Goal: Task Accomplishment & Management: Manage account settings

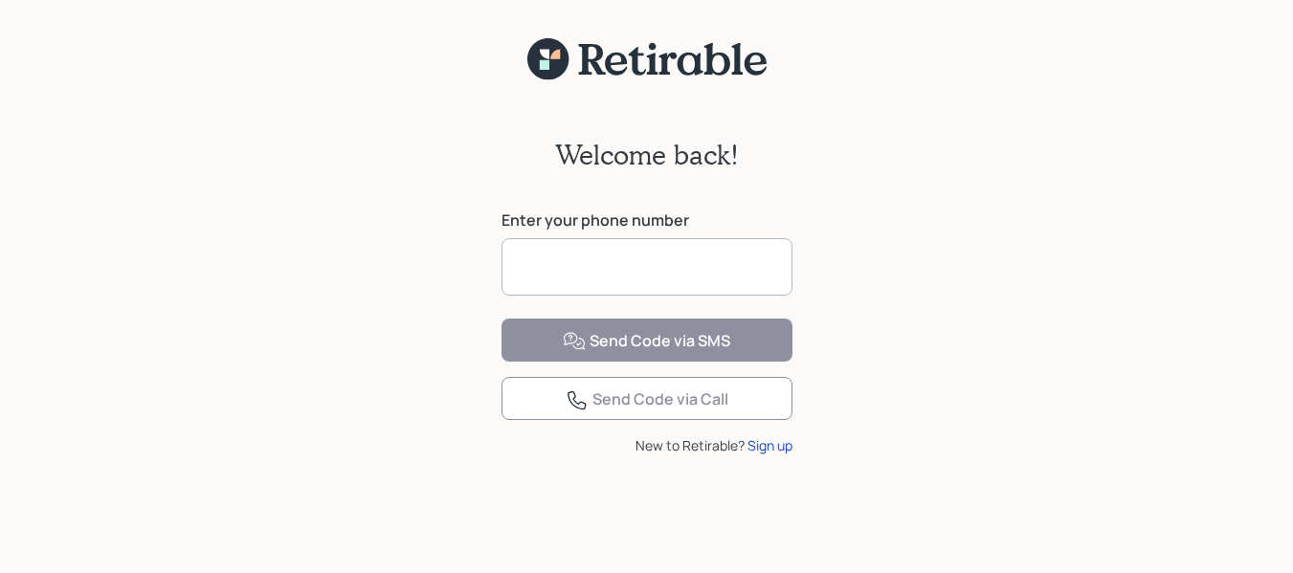
click at [691, 265] on input at bounding box center [646, 266] width 291 height 57
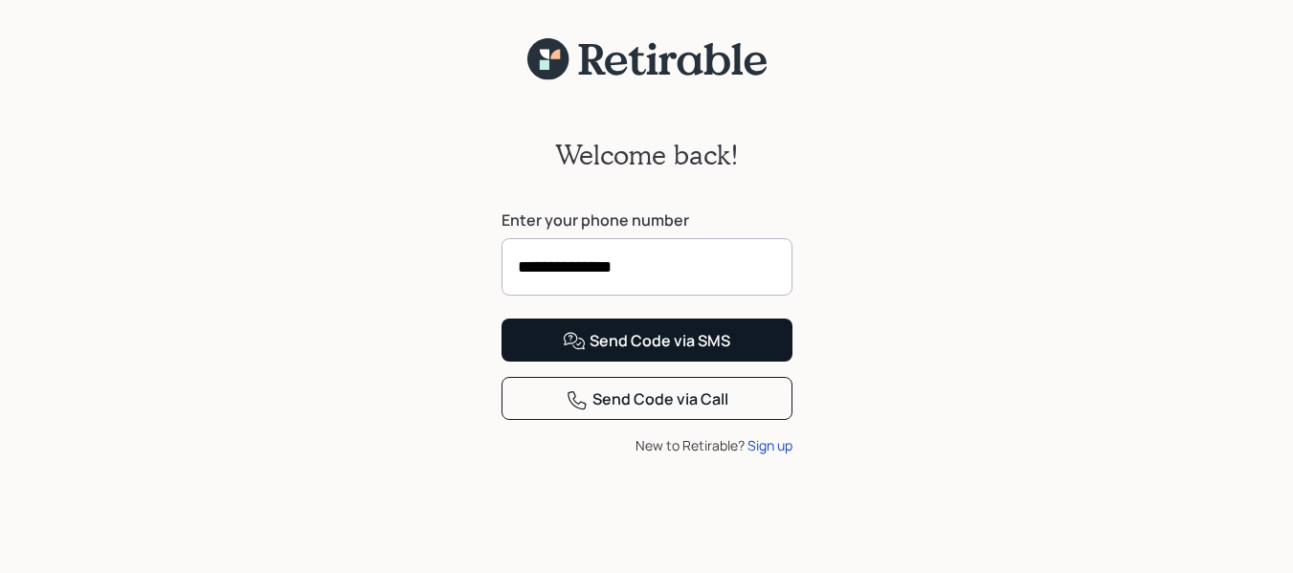
type input "**********"
click at [691, 353] on div "Send Code via SMS" at bounding box center [646, 341] width 167 height 23
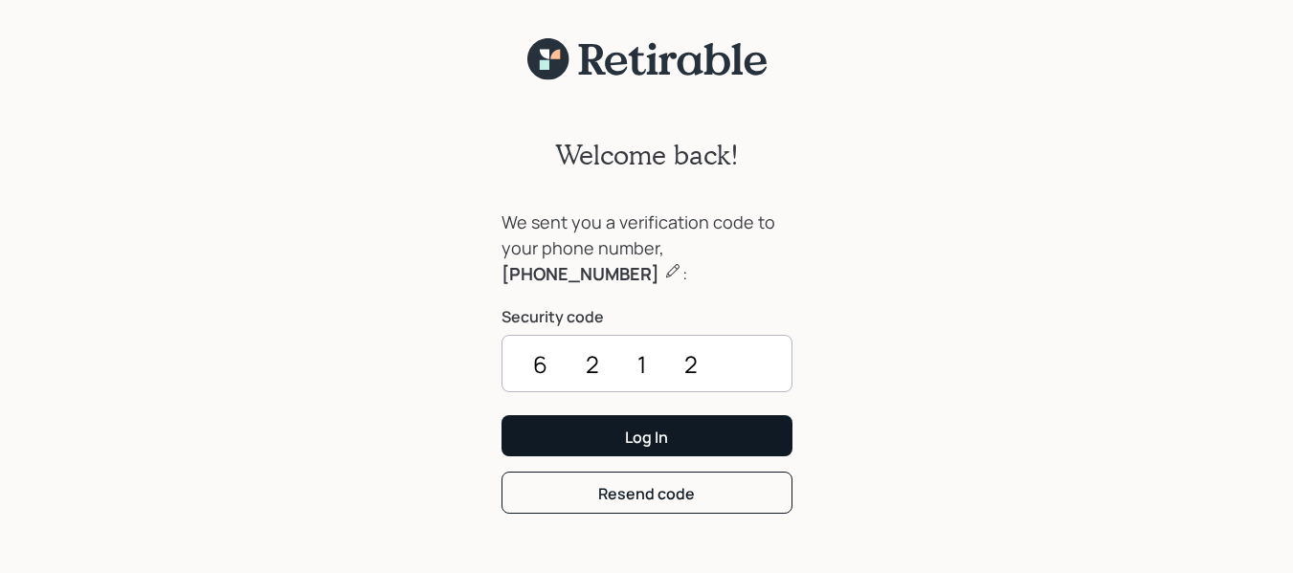
type input "6212"
click at [758, 435] on button "Log In" at bounding box center [646, 435] width 291 height 41
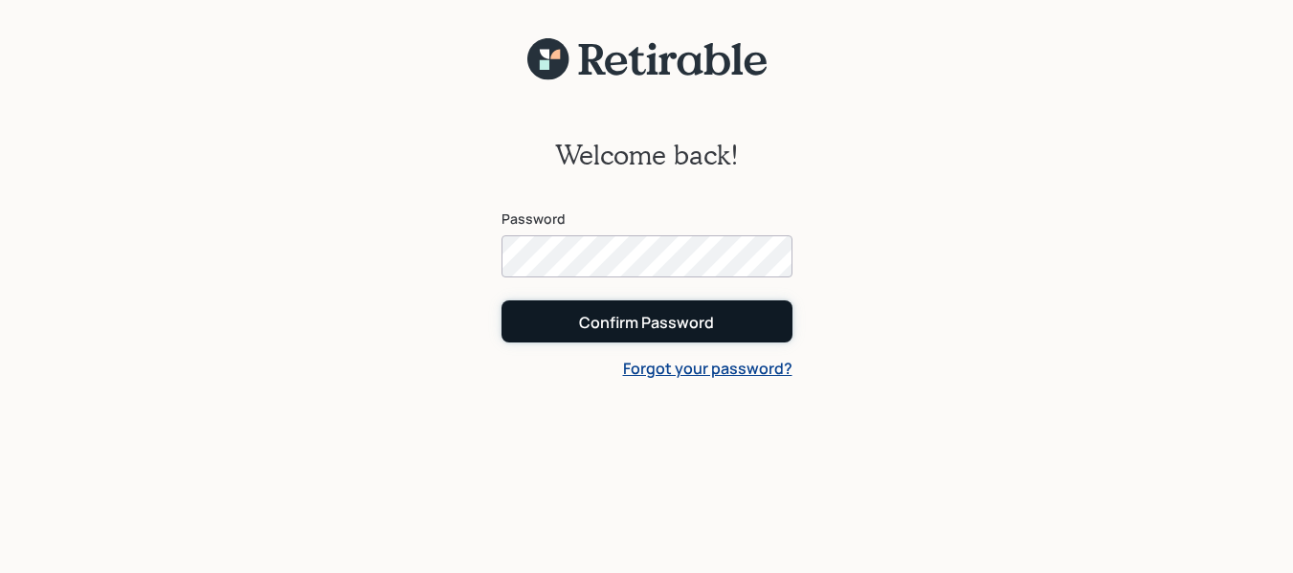
click at [750, 312] on button "Confirm Password" at bounding box center [646, 321] width 291 height 41
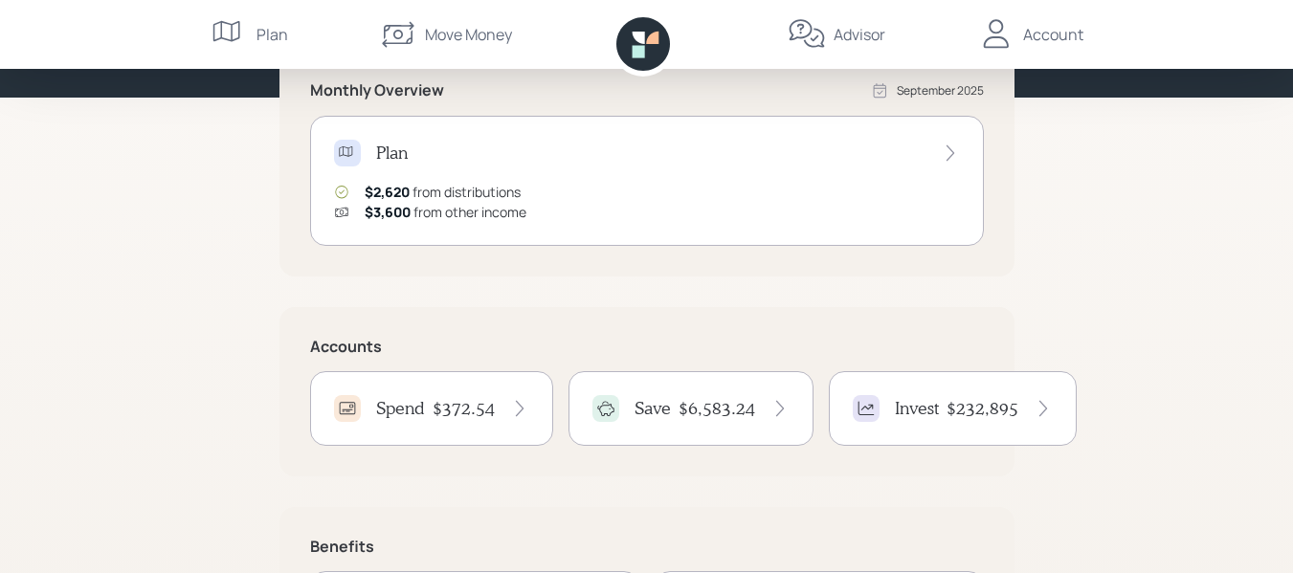
scroll to position [383, 0]
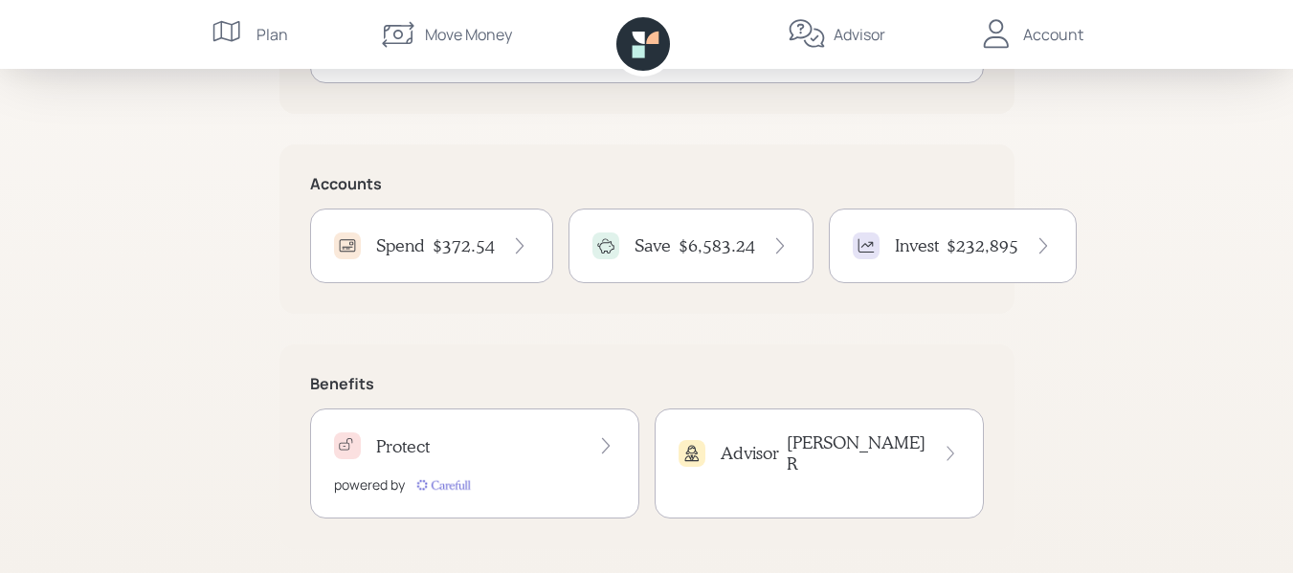
click at [964, 241] on h4 "$232,895" at bounding box center [983, 245] width 72 height 21
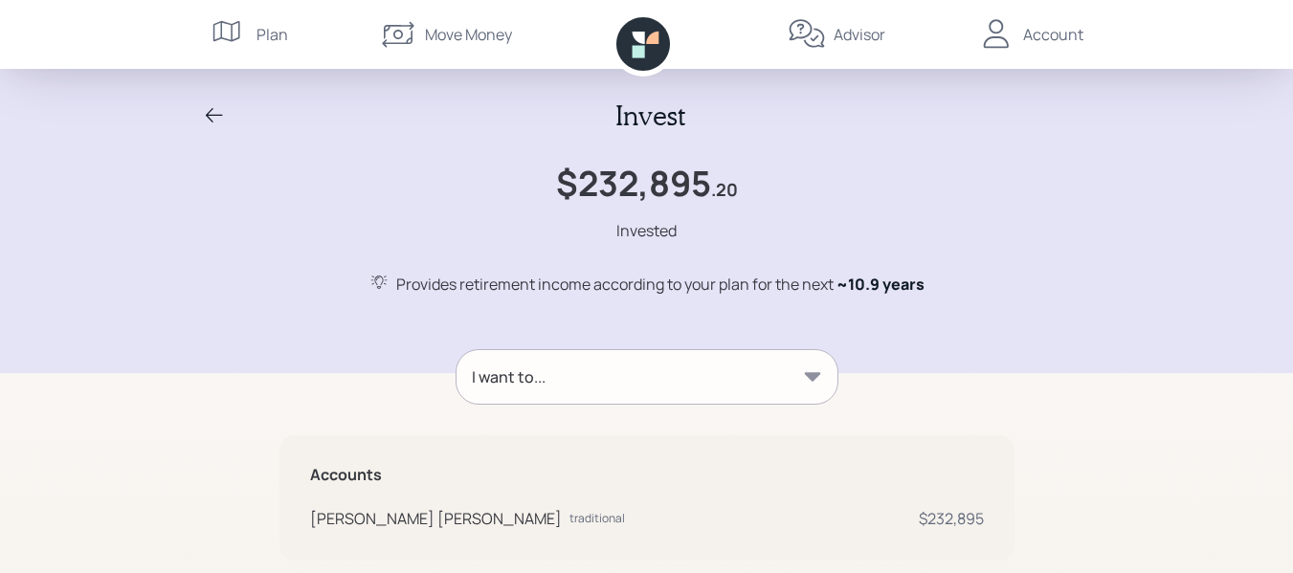
click at [1037, 32] on div "Account" at bounding box center [1053, 34] width 60 height 23
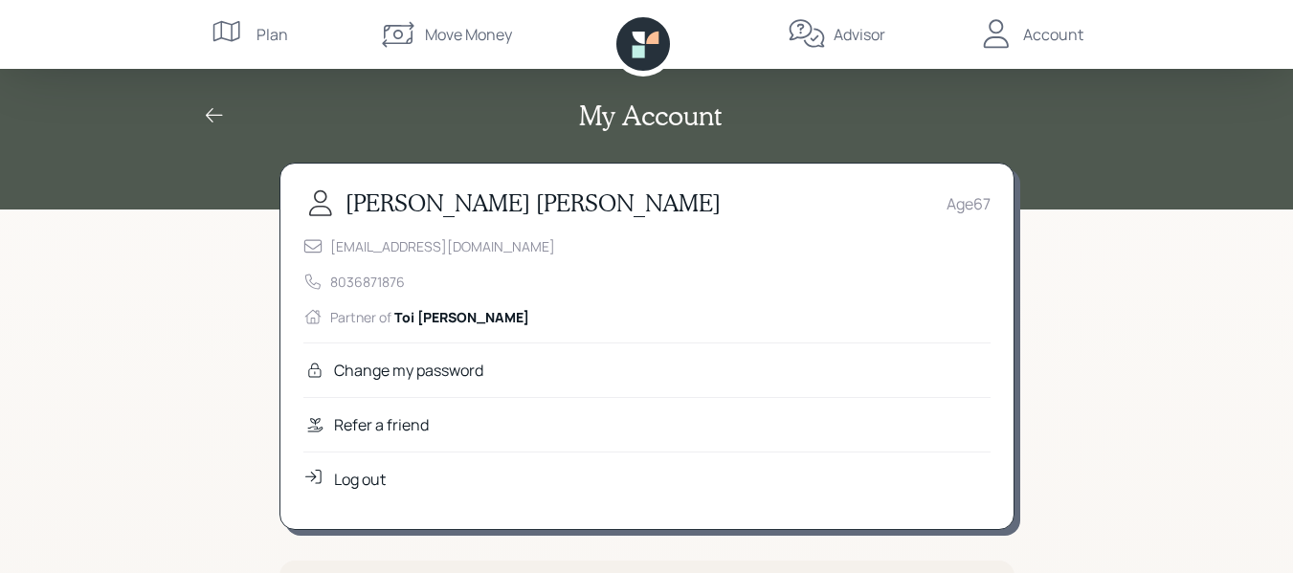
click at [446, 477] on div "Log out" at bounding box center [646, 479] width 687 height 55
